Goal: Task Accomplishment & Management: Manage account settings

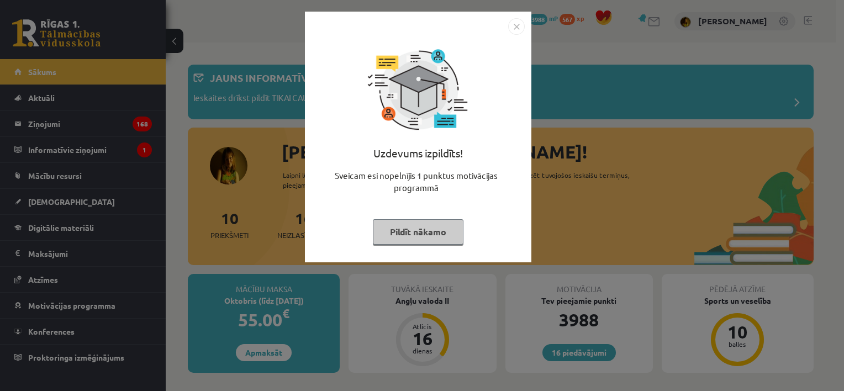
click at [519, 30] on img "Close" at bounding box center [516, 26] width 17 height 17
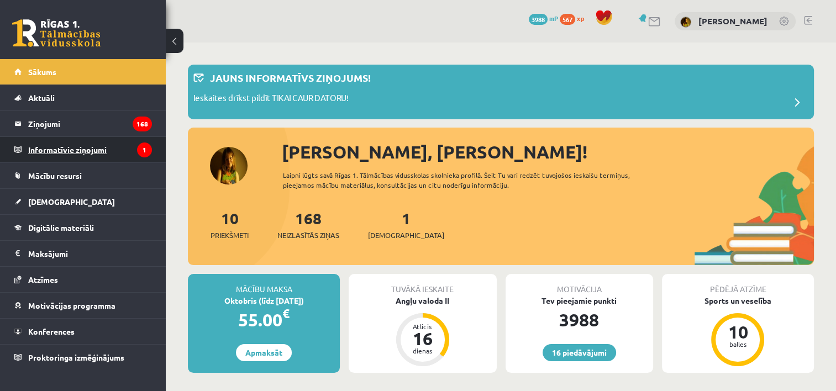
click at [48, 151] on legend "Informatīvie ziņojumi 1" at bounding box center [90, 149] width 124 height 25
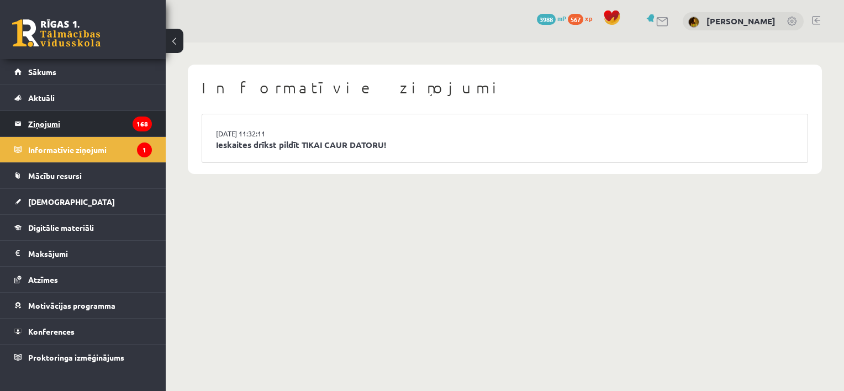
click at [36, 126] on legend "Ziņojumi 168" at bounding box center [90, 123] width 124 height 25
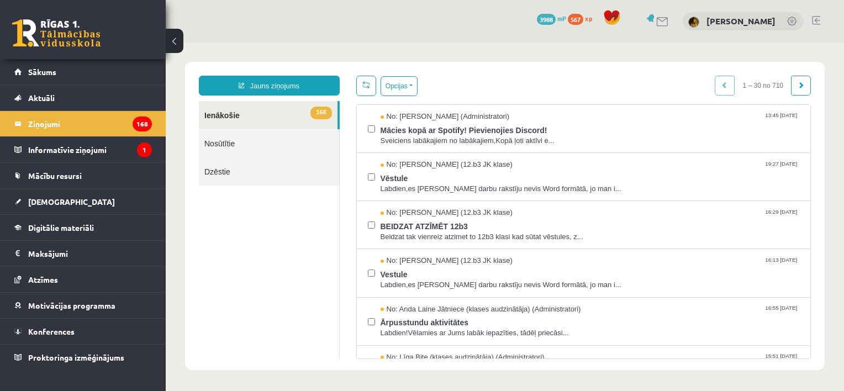
click at [822, 20] on div "16 Dāvanas 3988 mP 567 xp [PERSON_NAME]" at bounding box center [505, 21] width 678 height 43
click at [818, 19] on link at bounding box center [816, 20] width 8 height 9
